Goal: Task Accomplishment & Management: Manage account settings

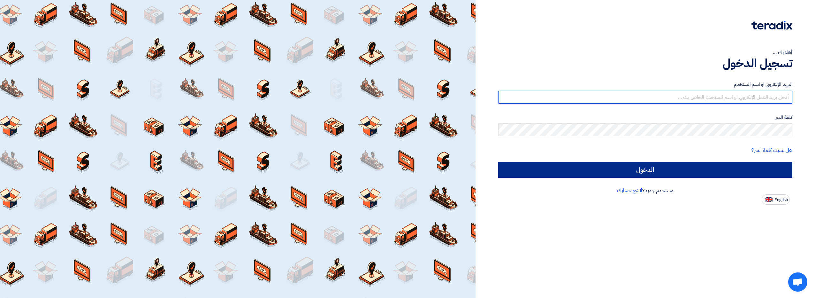
type input "[EMAIL_ADDRESS][DOMAIN_NAME]"
click at [737, 168] on input "الدخول" at bounding box center [645, 170] width 294 height 16
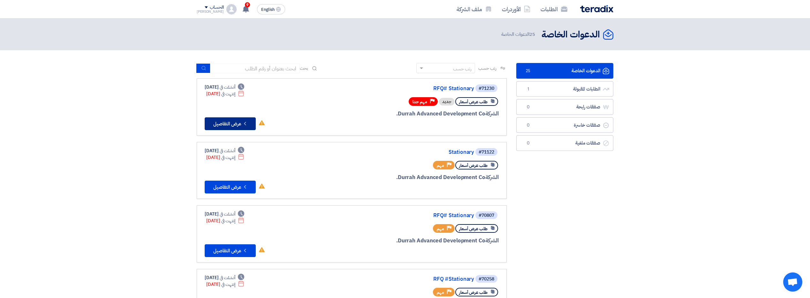
click at [236, 126] on button "Check details عرض التفاصيل" at bounding box center [230, 123] width 51 height 13
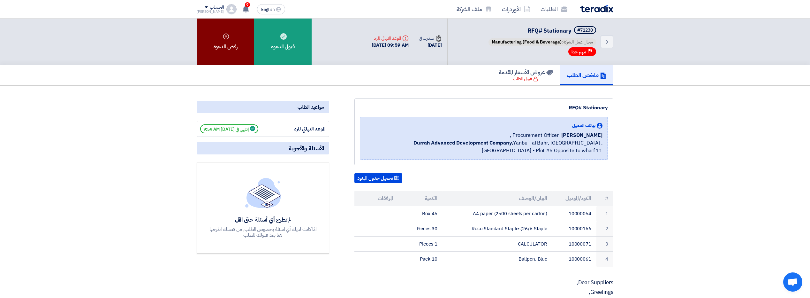
click at [235, 56] on div "رفض الدعوة" at bounding box center [225, 42] width 57 height 46
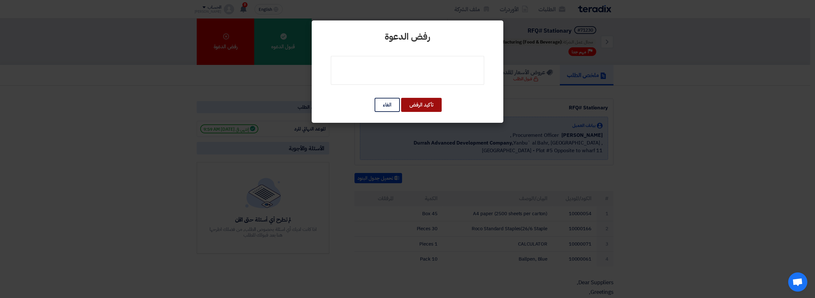
click at [413, 105] on button "تأكيد الرفض" at bounding box center [421, 105] width 41 height 14
